Goal: Navigation & Orientation: Go to known website

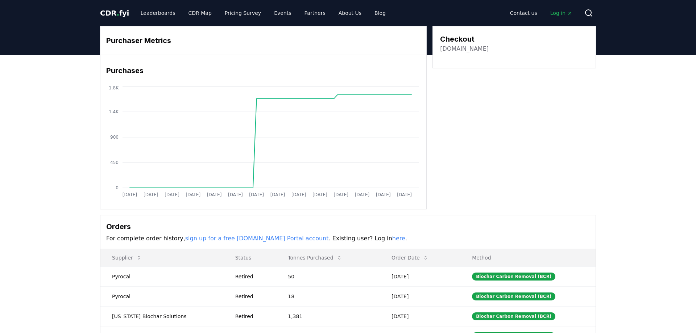
click at [455, 50] on link "checkout.ie" at bounding box center [464, 49] width 49 height 9
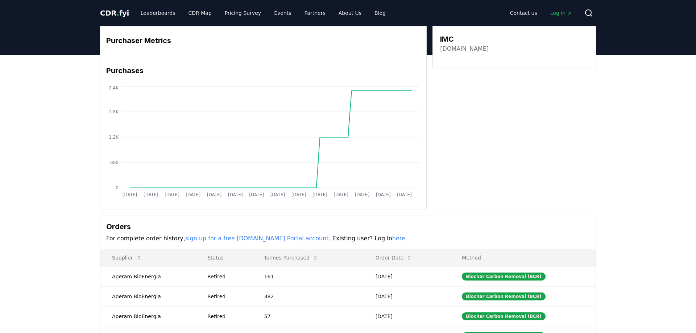
click at [454, 49] on link "[DOMAIN_NAME]" at bounding box center [464, 49] width 49 height 9
